Goal: Check status: Check status

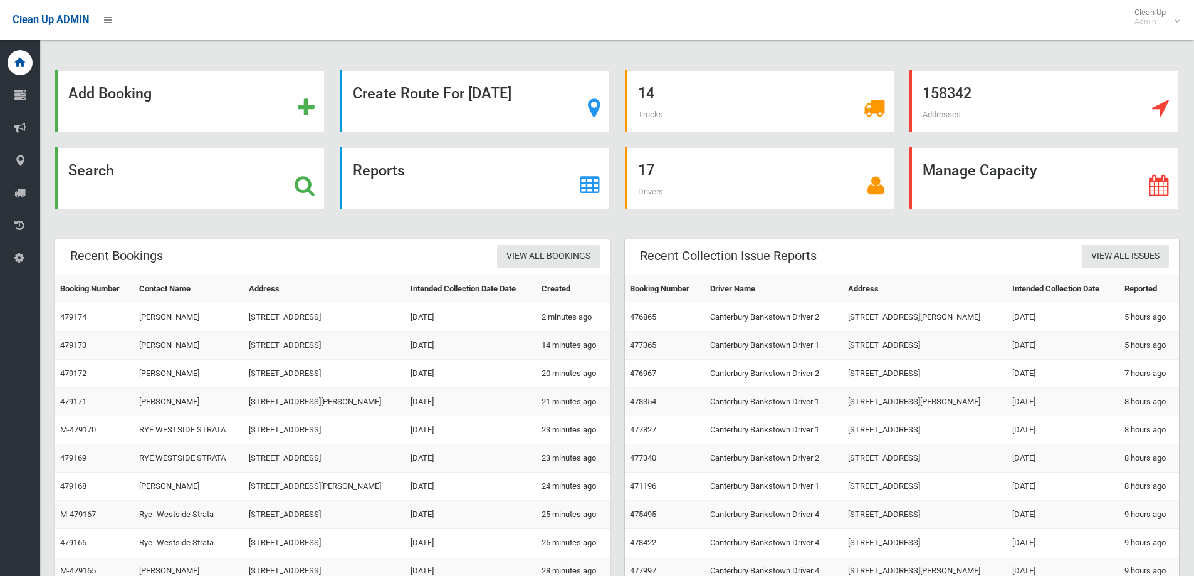
click at [147, 216] on div "Search" at bounding box center [190, 185] width 284 height 77
click at [139, 198] on div "Search" at bounding box center [189, 178] width 269 height 62
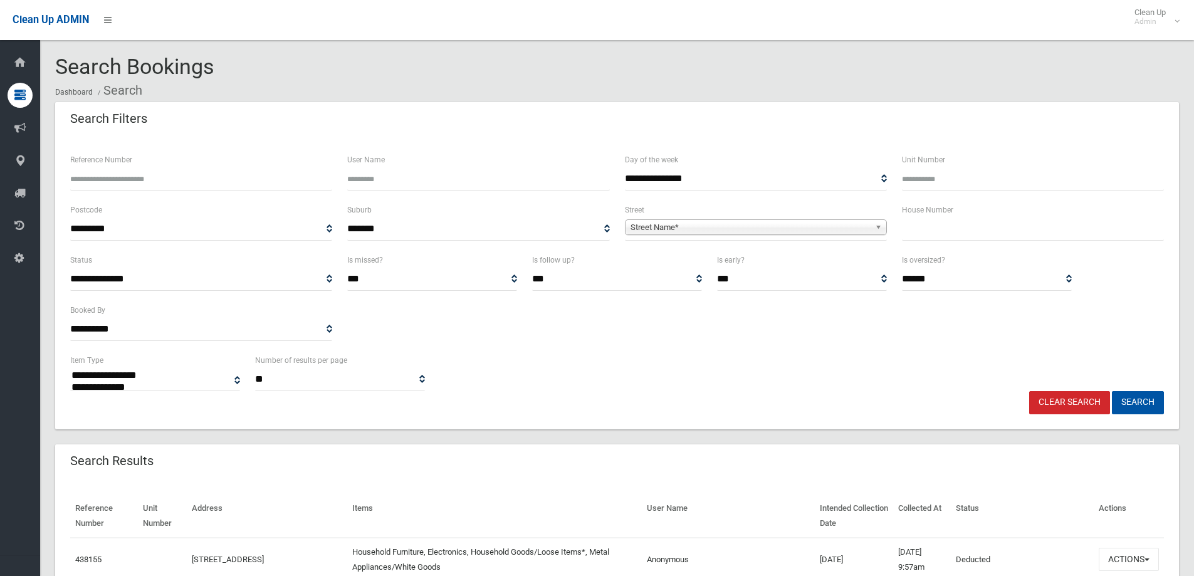
select select
click at [923, 234] on input "text" at bounding box center [1033, 228] width 262 height 23
type input "**"
click at [673, 226] on span "Street Name*" at bounding box center [749, 227] width 239 height 15
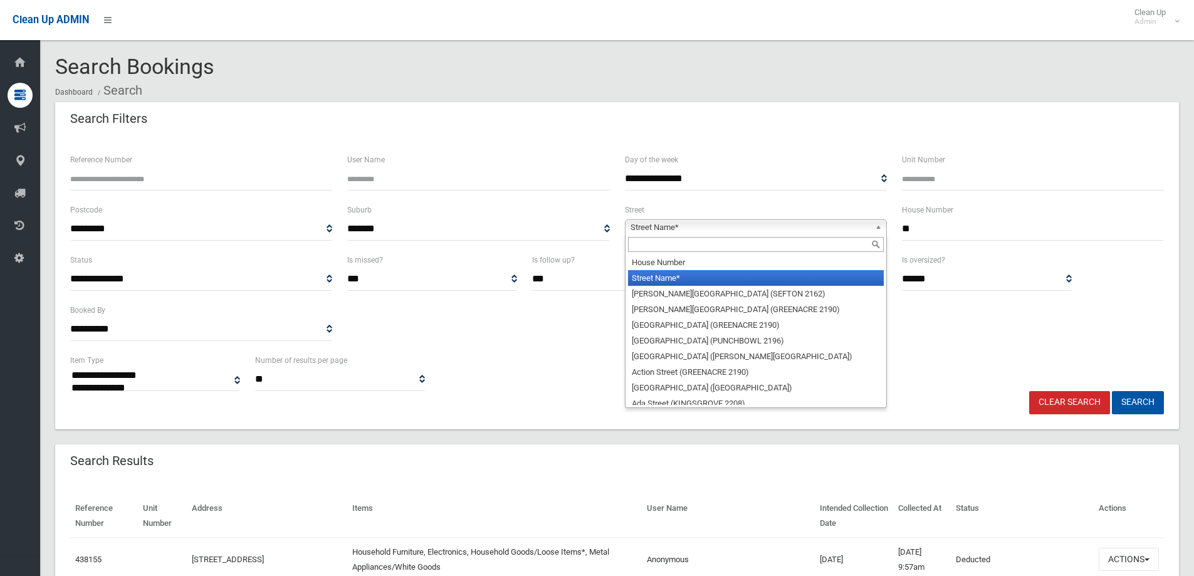
click at [639, 249] on input "text" at bounding box center [756, 244] width 256 height 15
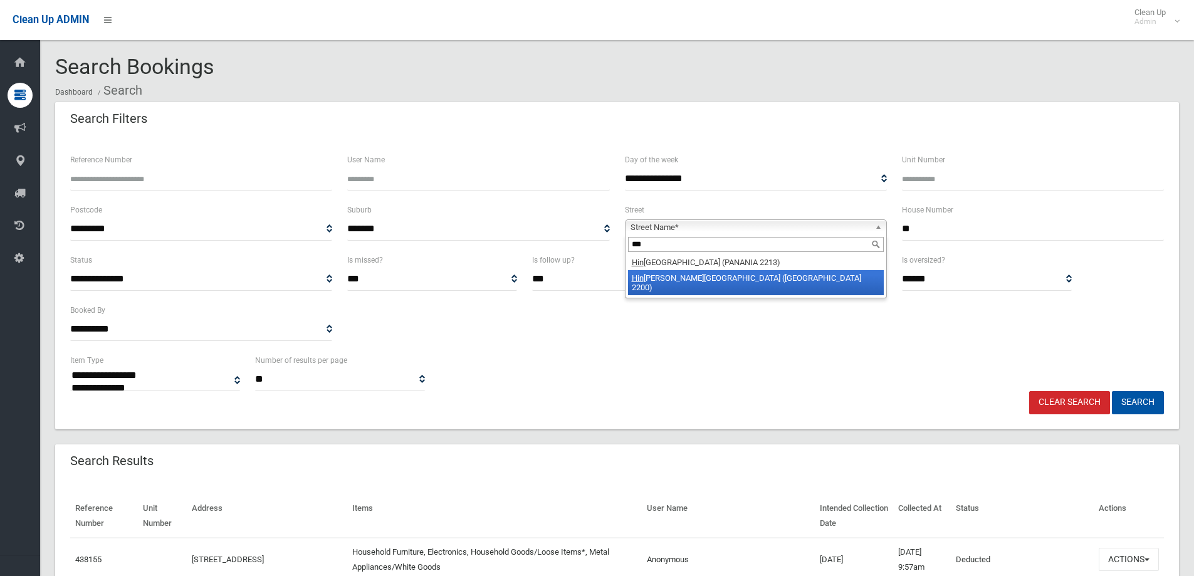
type input "***"
click at [666, 284] on li "Hin kler Avenue (CONDELL PARK 2200)" at bounding box center [756, 282] width 256 height 25
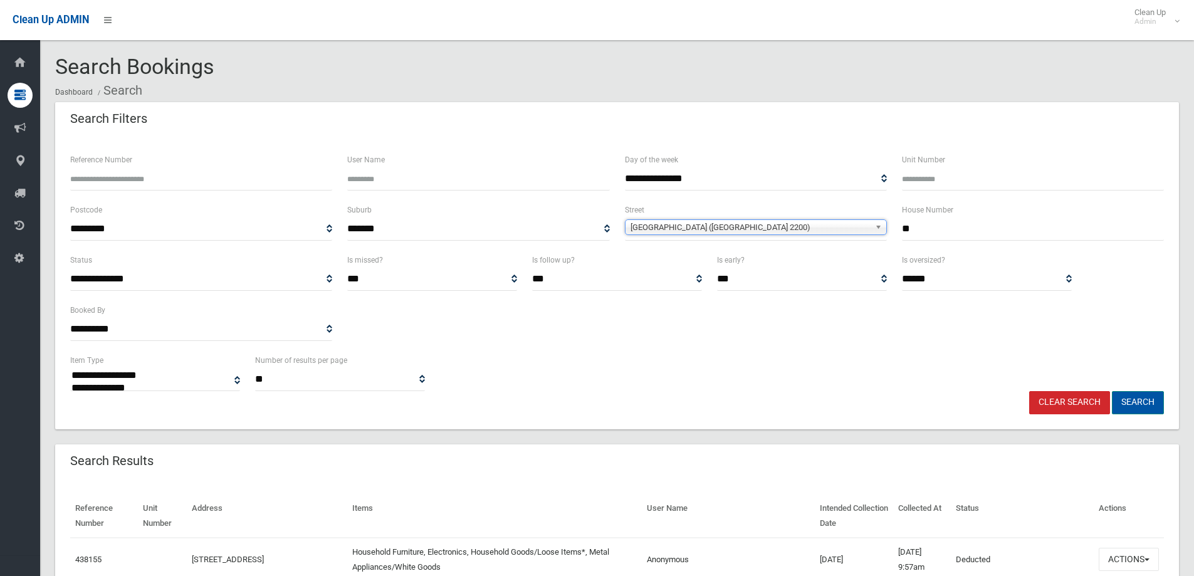
click at [1152, 407] on button "Search" at bounding box center [1138, 402] width 52 height 23
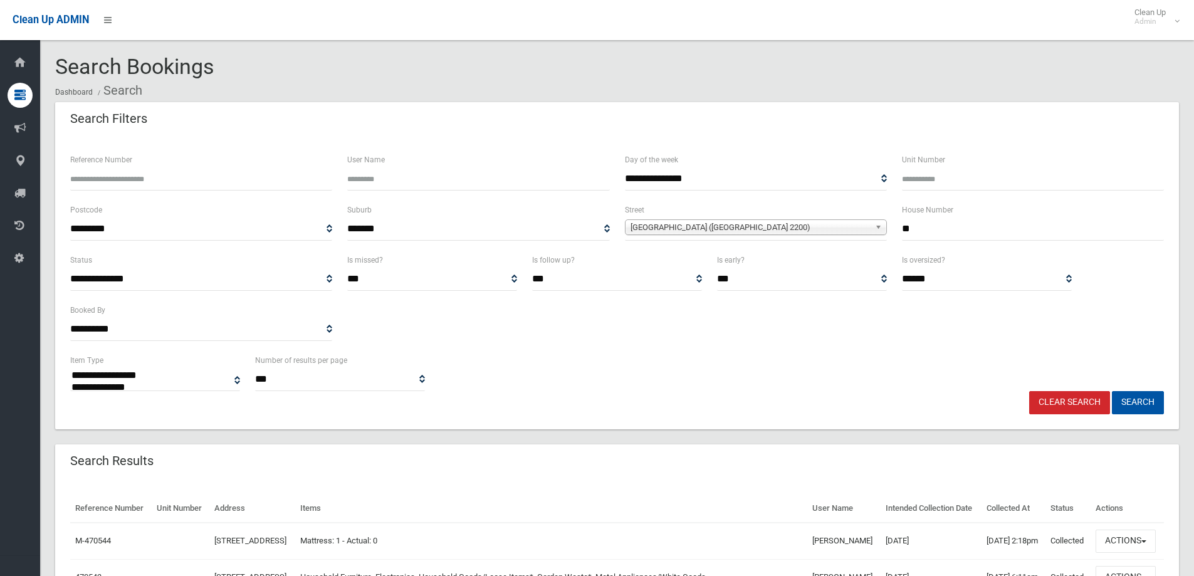
select select
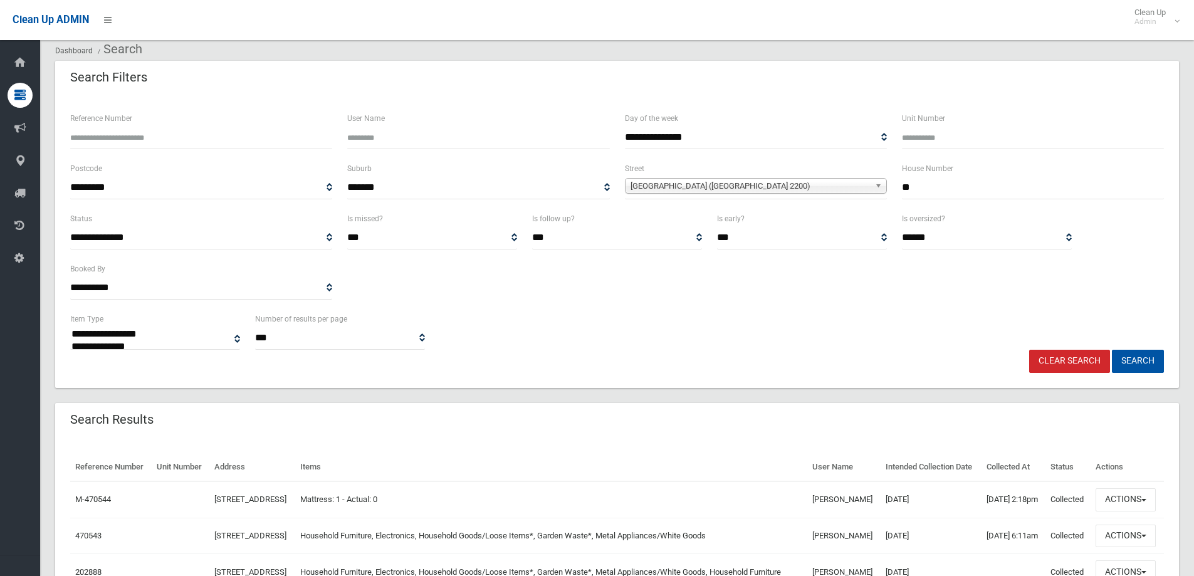
scroll to position [63, 0]
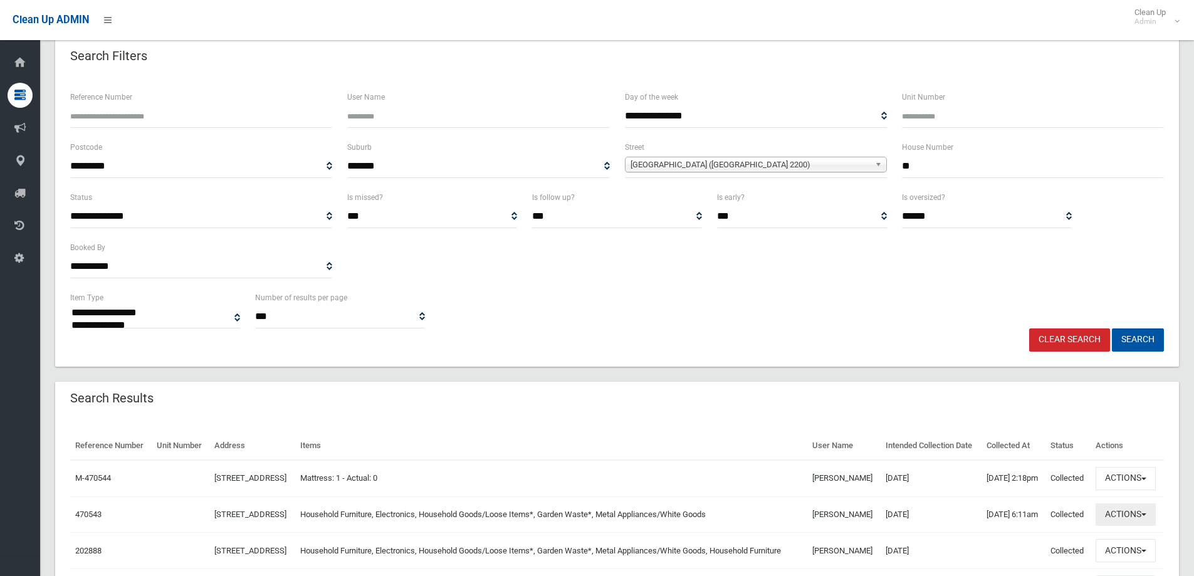
click at [1155, 526] on button "Actions" at bounding box center [1125, 514] width 60 height 23
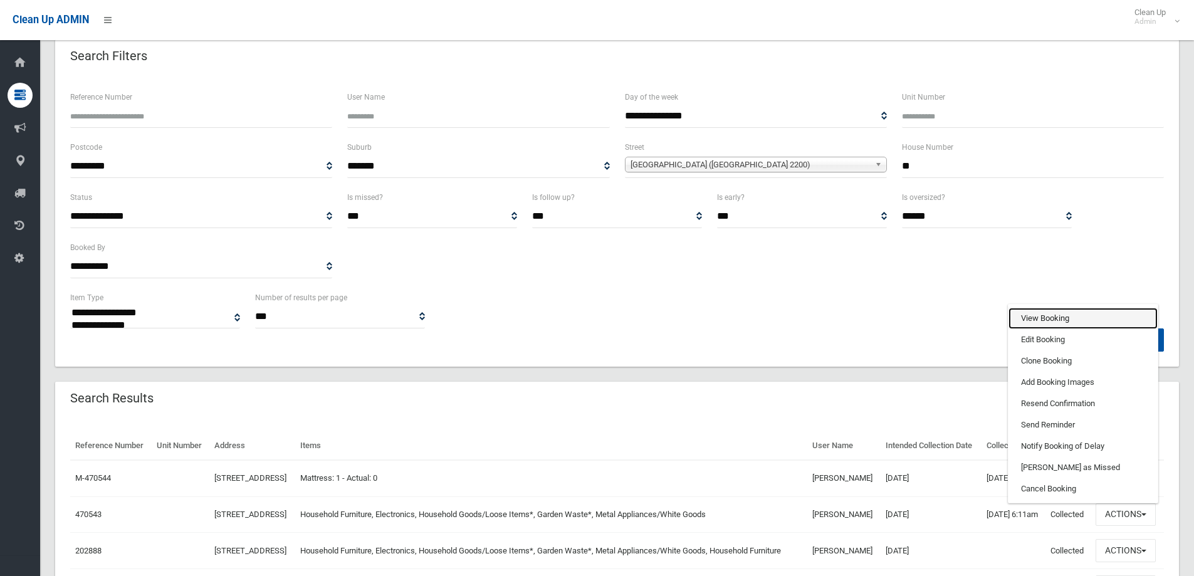
click at [1068, 329] on link "View Booking" at bounding box center [1082, 318] width 149 height 21
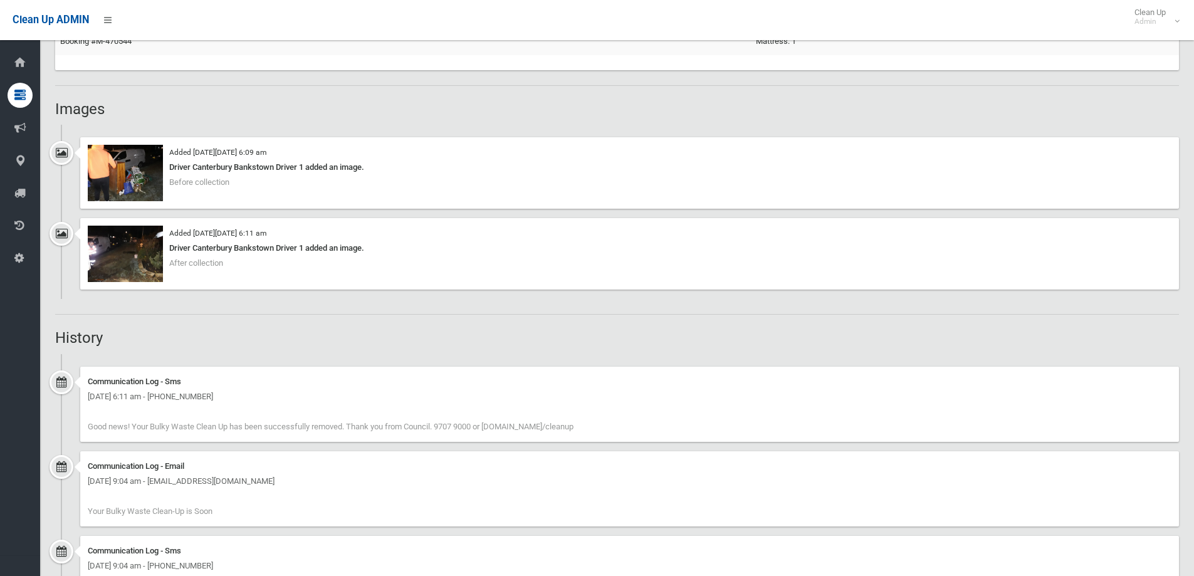
scroll to position [877, 0]
click at [121, 263] on img at bounding box center [125, 252] width 75 height 56
click at [150, 169] on img at bounding box center [125, 171] width 75 height 56
click at [133, 268] on img at bounding box center [125, 252] width 75 height 56
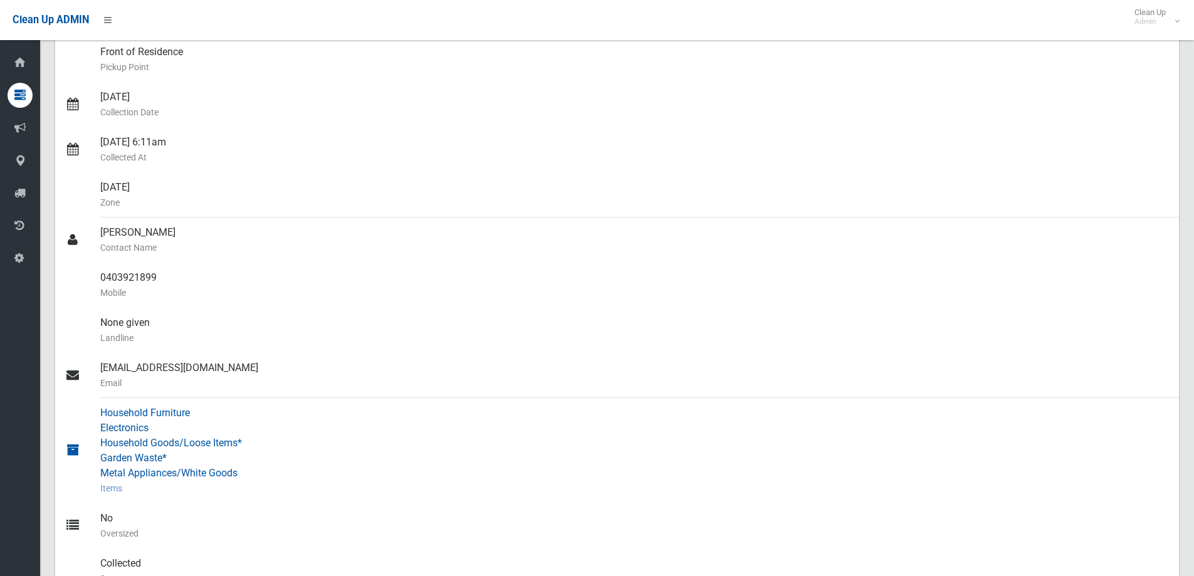
scroll to position [0, 0]
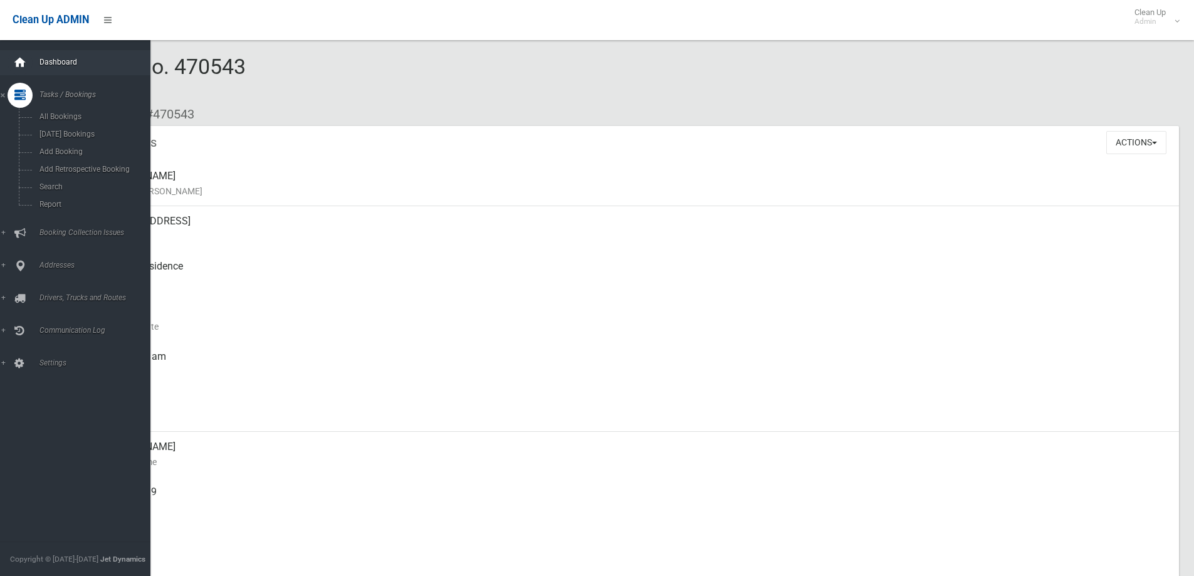
click at [21, 71] on icon at bounding box center [20, 62] width 14 height 25
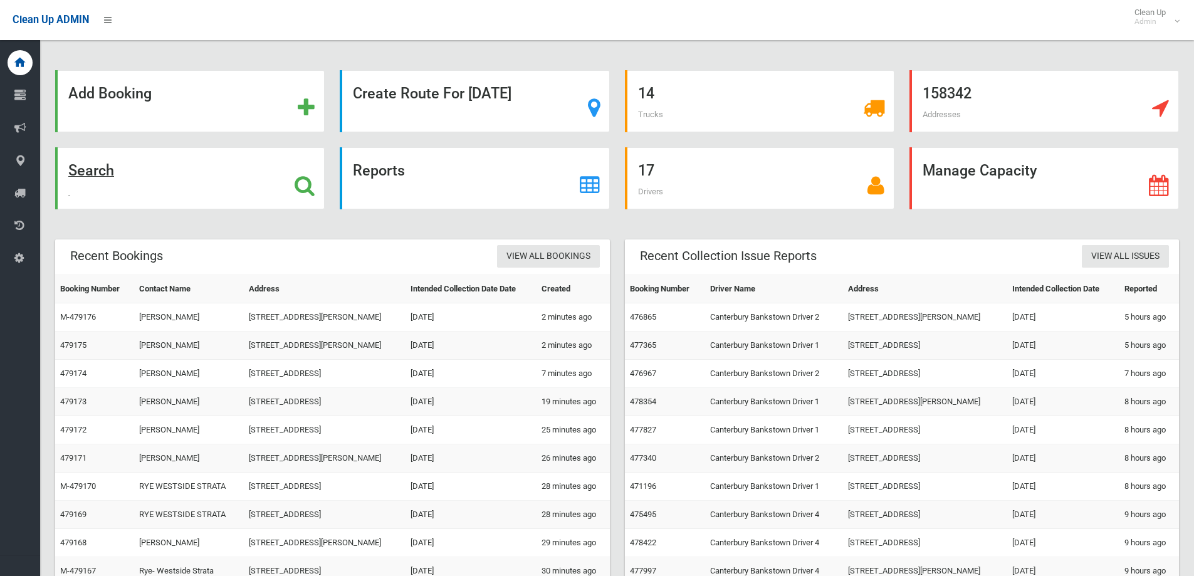
click at [180, 170] on div "Search" at bounding box center [189, 178] width 269 height 62
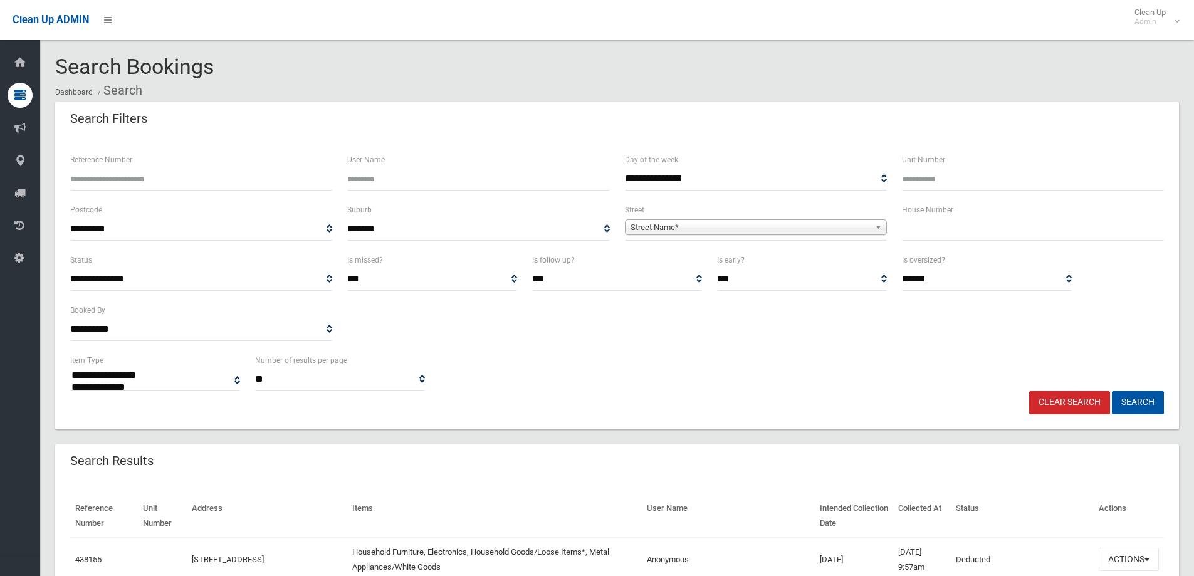
select select
click at [928, 234] on input "text" at bounding box center [1033, 228] width 262 height 23
type input "***"
click at [702, 232] on span "Street Name*" at bounding box center [749, 227] width 239 height 15
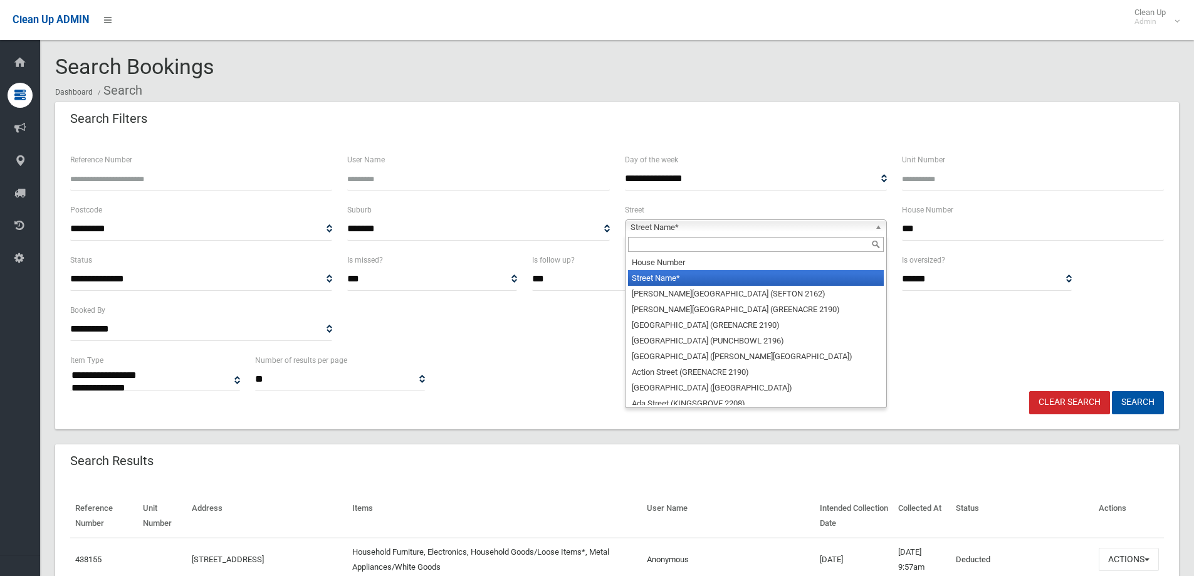
click at [674, 253] on div at bounding box center [755, 244] width 261 height 20
click at [666, 246] on input "text" at bounding box center [756, 244] width 256 height 15
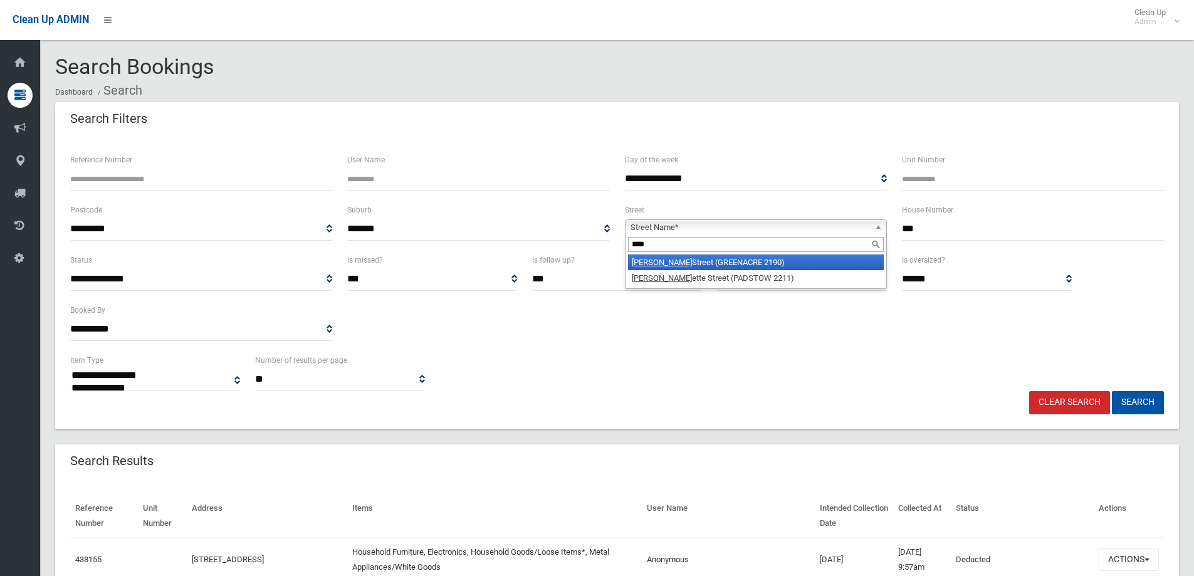
type input "****"
click at [699, 260] on li "Jean Street (GREENACRE 2190)" at bounding box center [756, 262] width 256 height 16
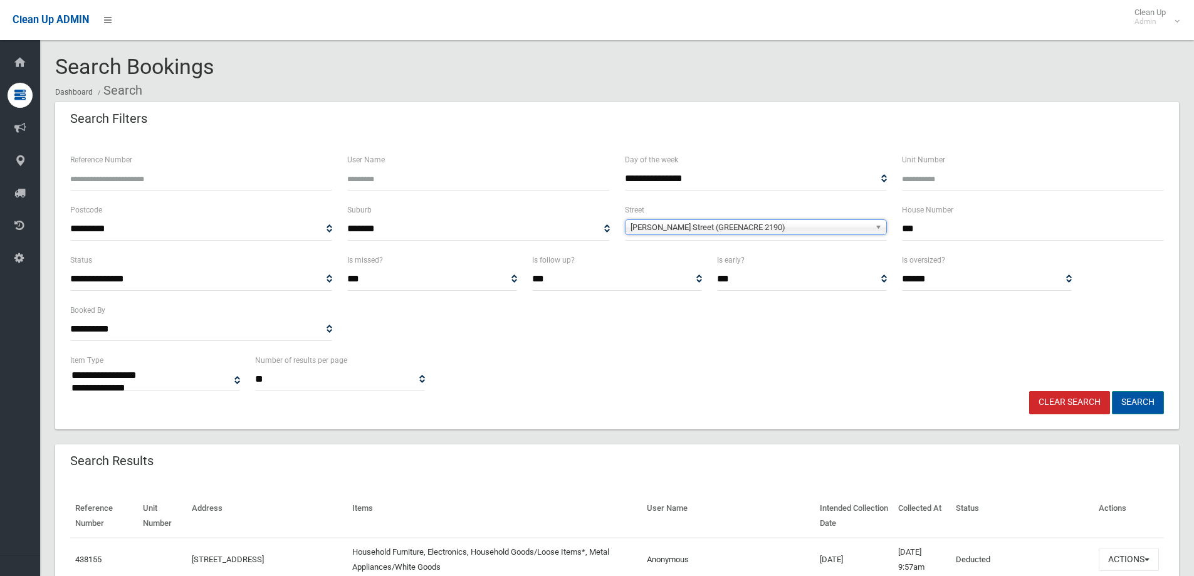
click at [1132, 404] on button "Search" at bounding box center [1138, 402] width 52 height 23
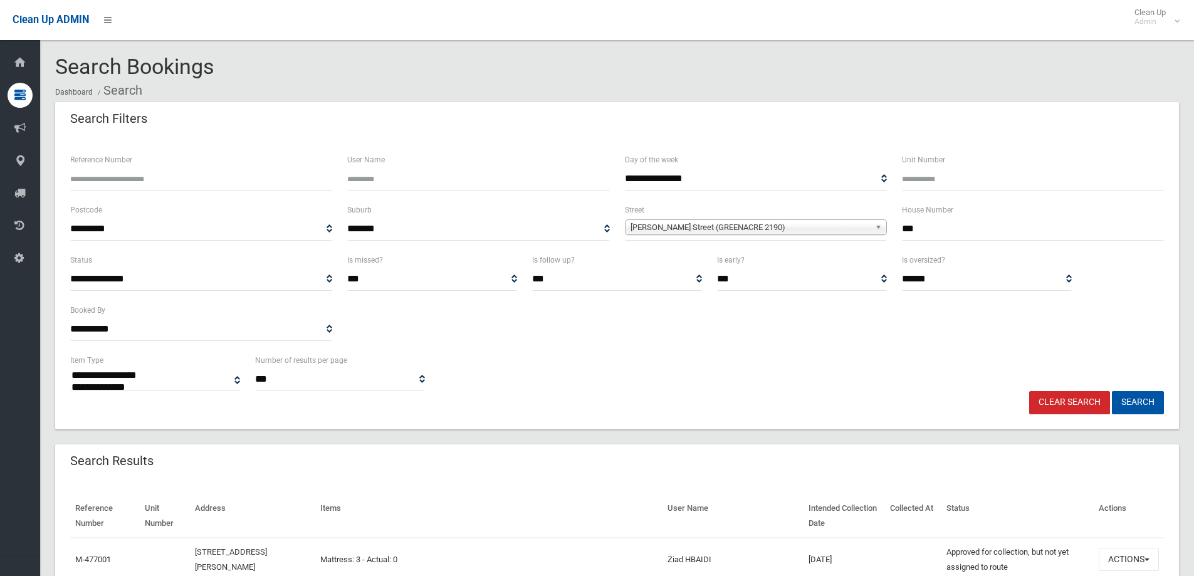
select select
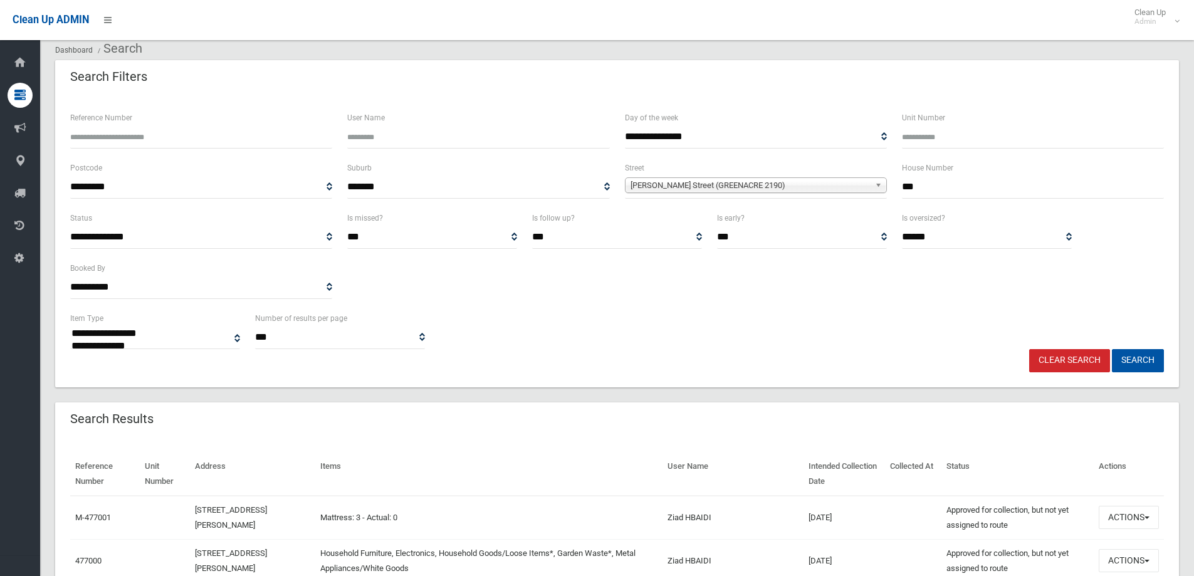
scroll to position [63, 0]
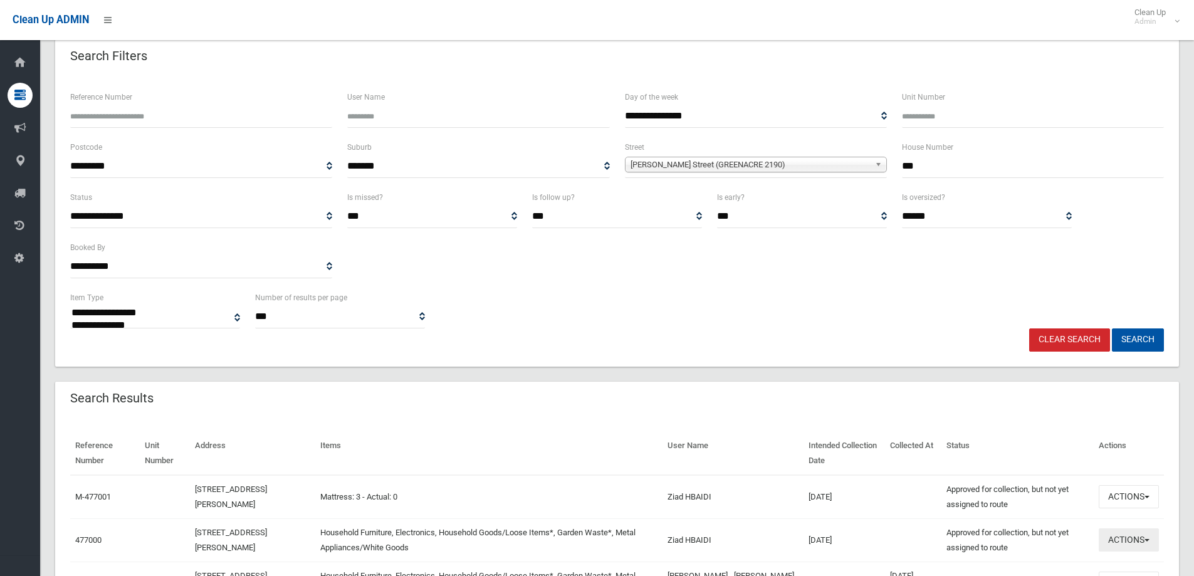
click at [1147, 545] on button "Actions" at bounding box center [1128, 539] width 60 height 23
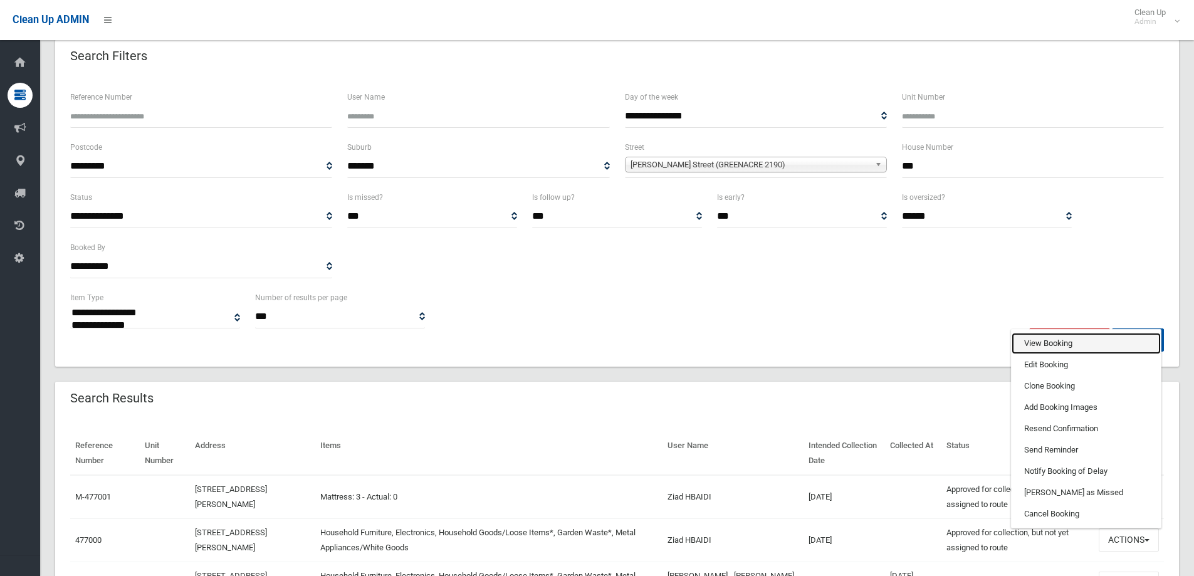
click at [1063, 338] on link "View Booking" at bounding box center [1085, 343] width 149 height 21
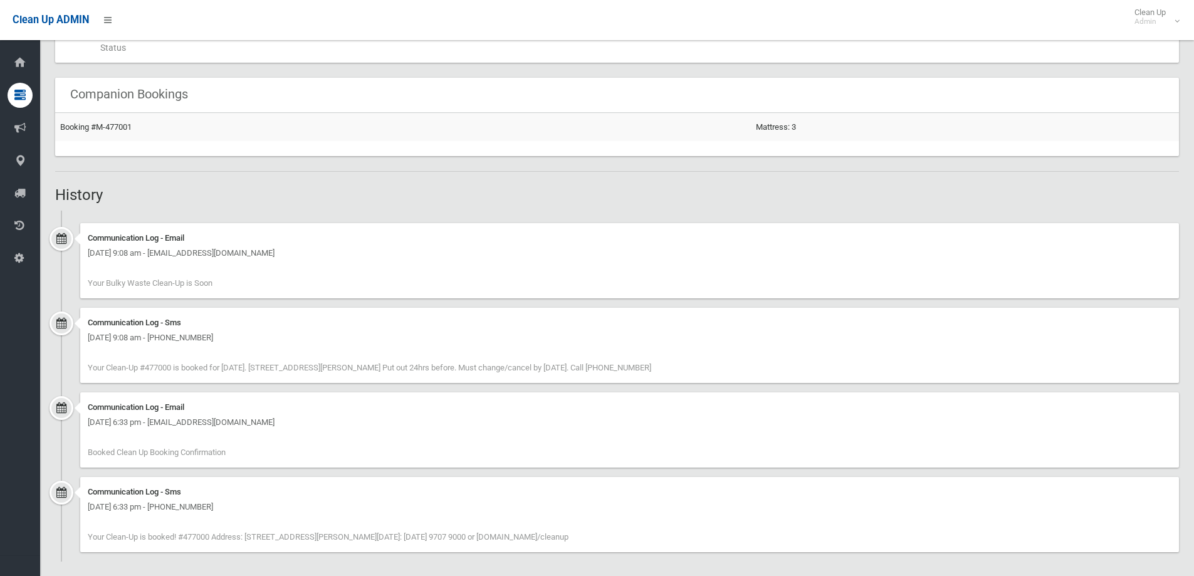
scroll to position [738, 0]
